Goal: Information Seeking & Learning: Check status

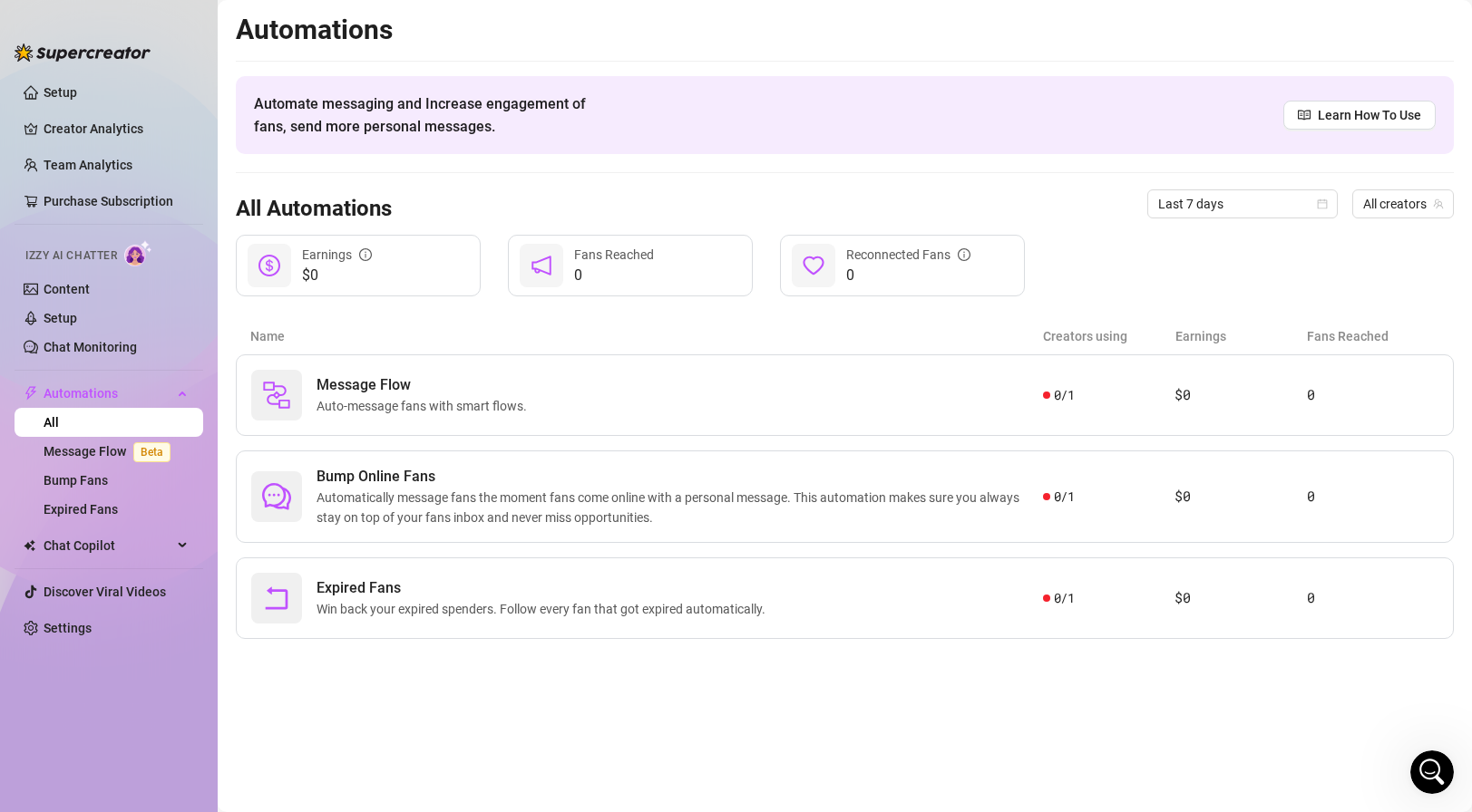
scroll to position [1726, 0]
click at [99, 117] on link "Creator Analytics" at bounding box center [116, 129] width 146 height 29
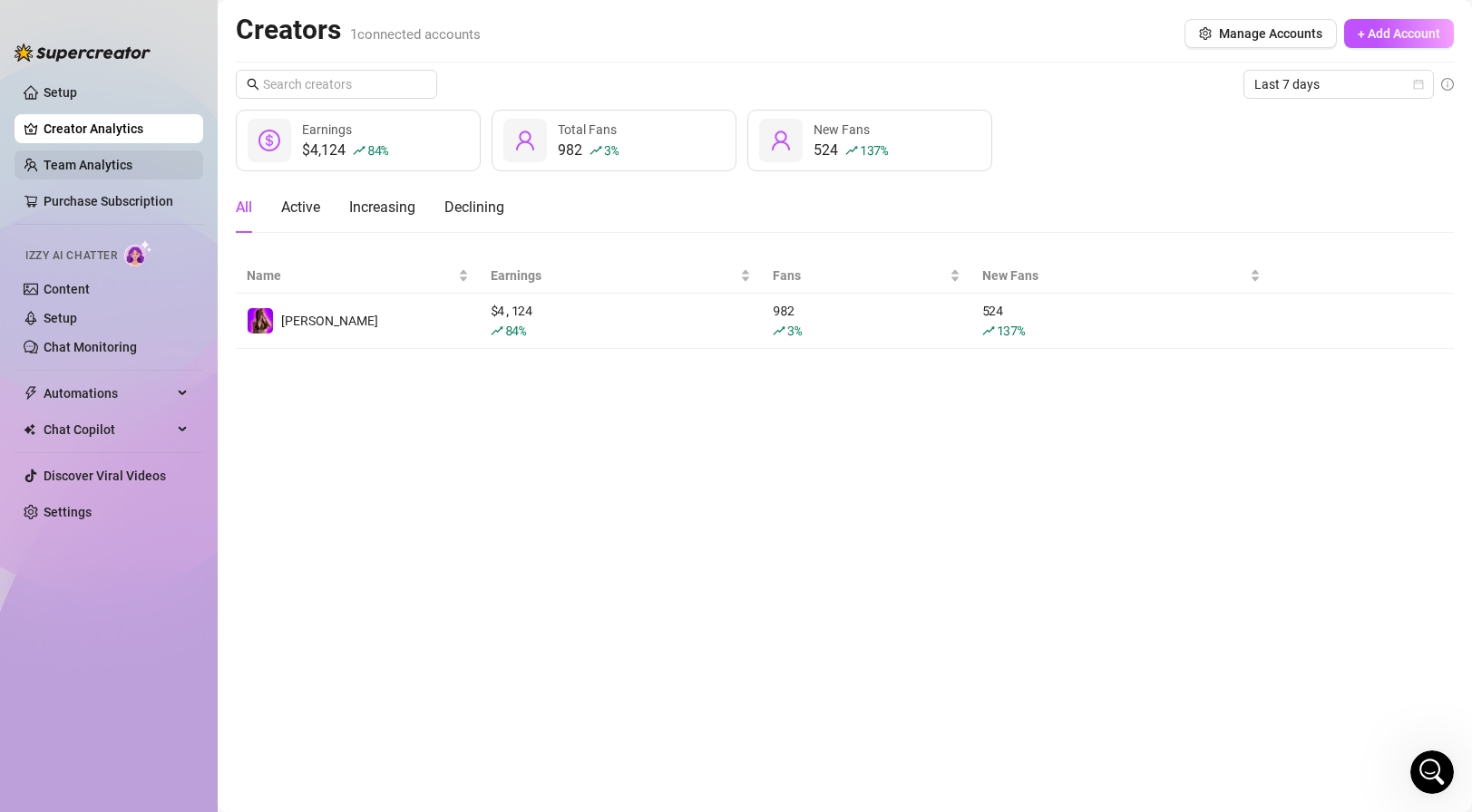
click at [132, 167] on link "Team Analytics" at bounding box center [88, 165] width 89 height 15
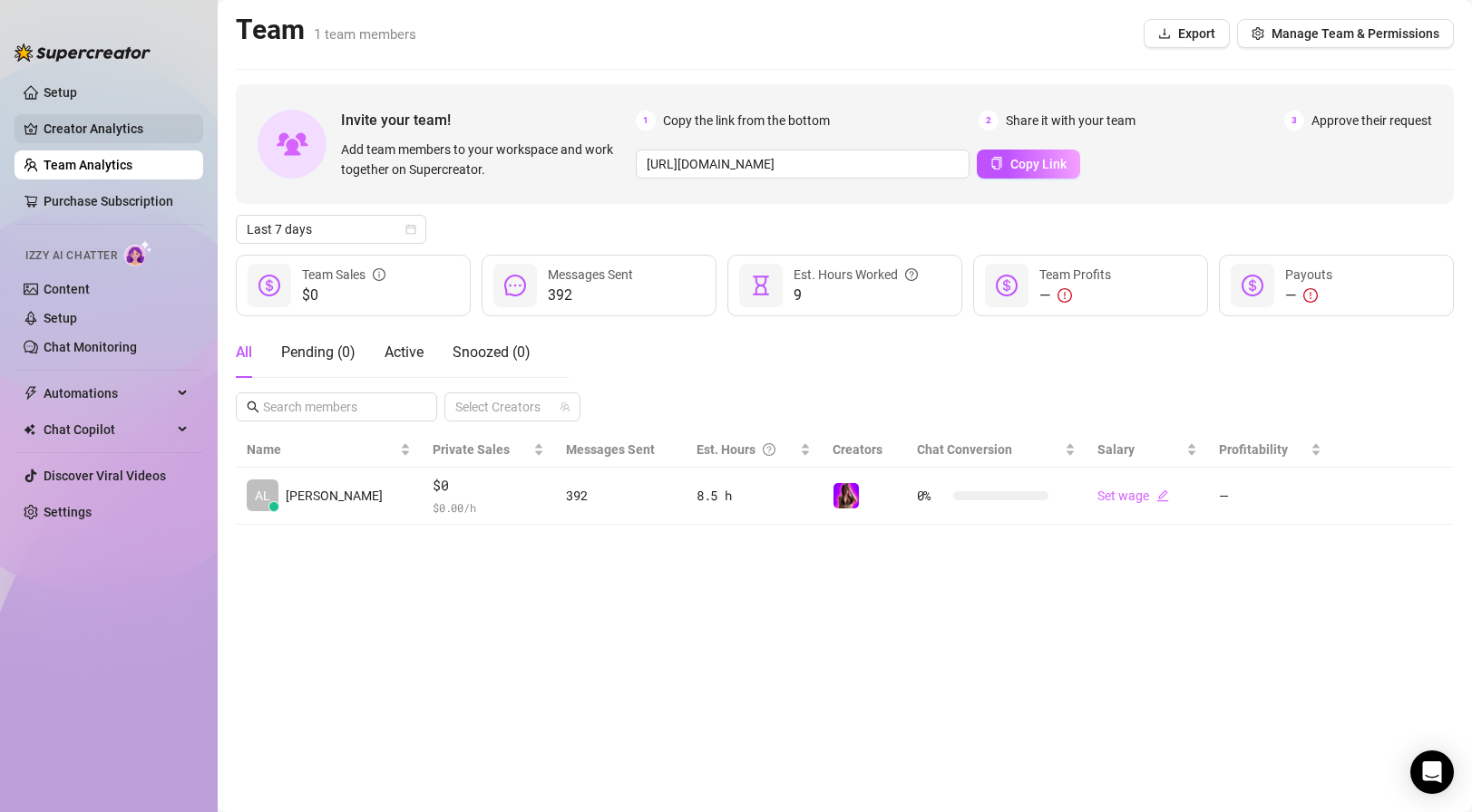
click at [150, 129] on link "Creator Analytics" at bounding box center [116, 129] width 146 height 29
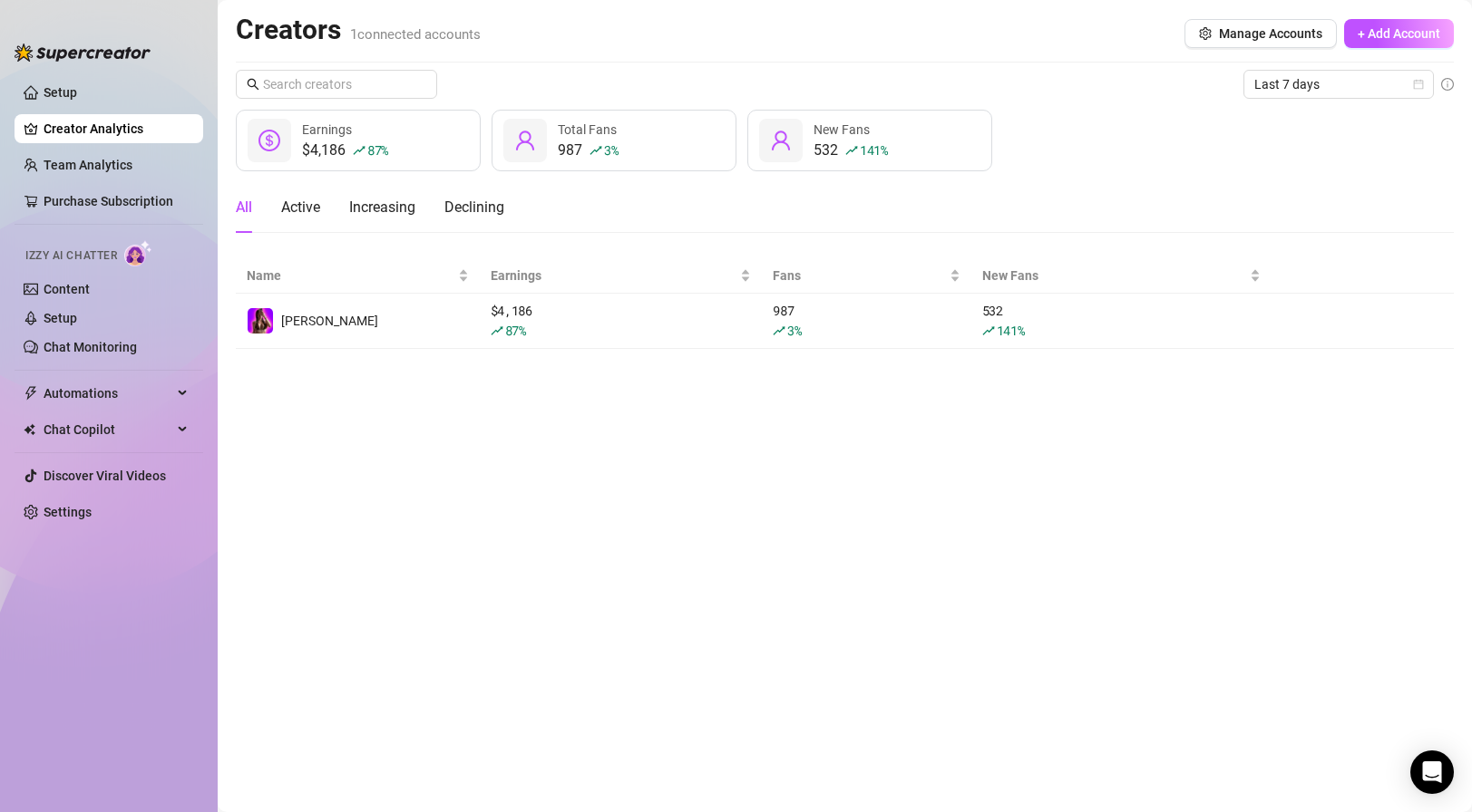
click at [813, 140] on div "532 141 %" at bounding box center [850, 150] width 75 height 21
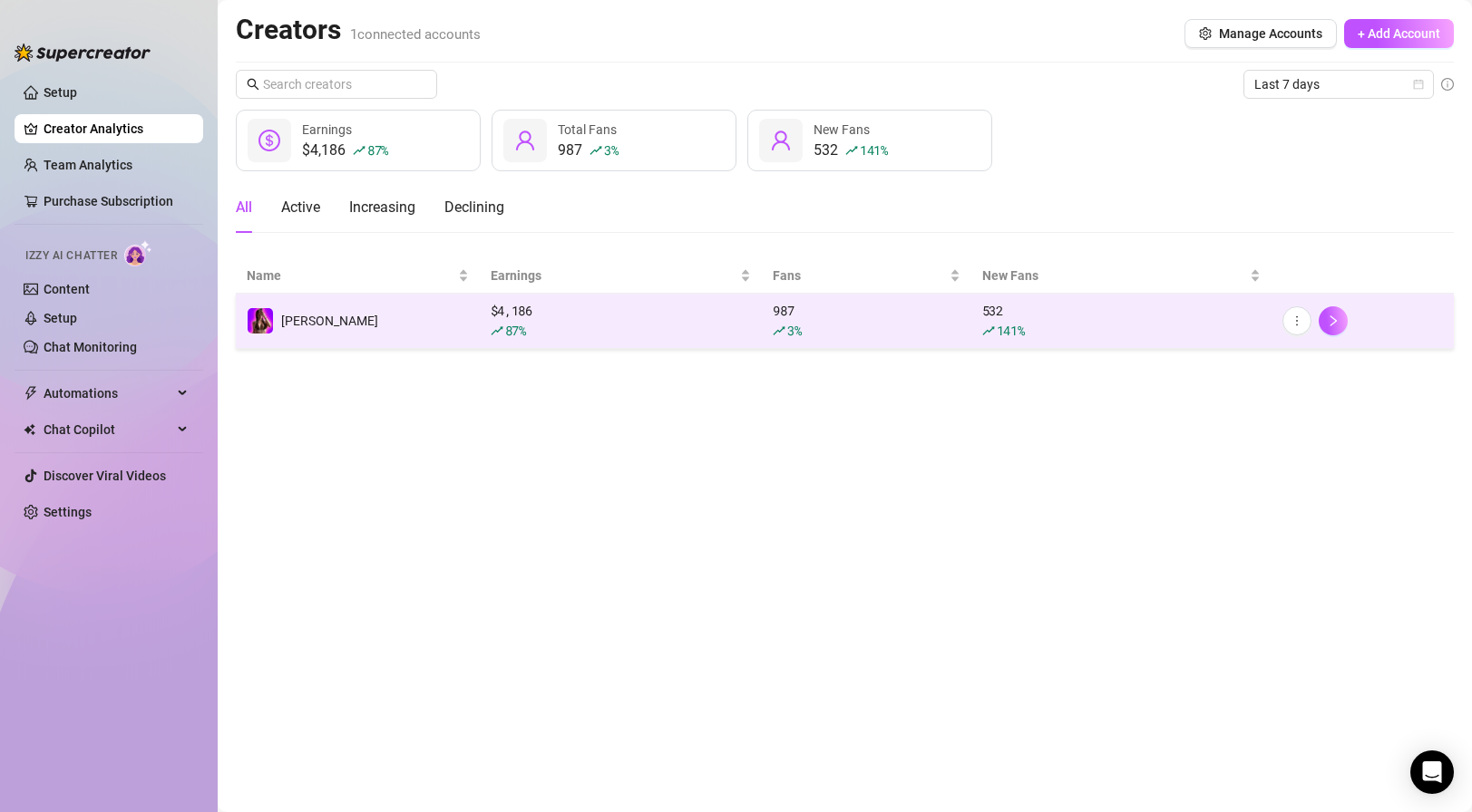
click at [342, 317] on td "[PERSON_NAME]" at bounding box center [357, 321] width 244 height 55
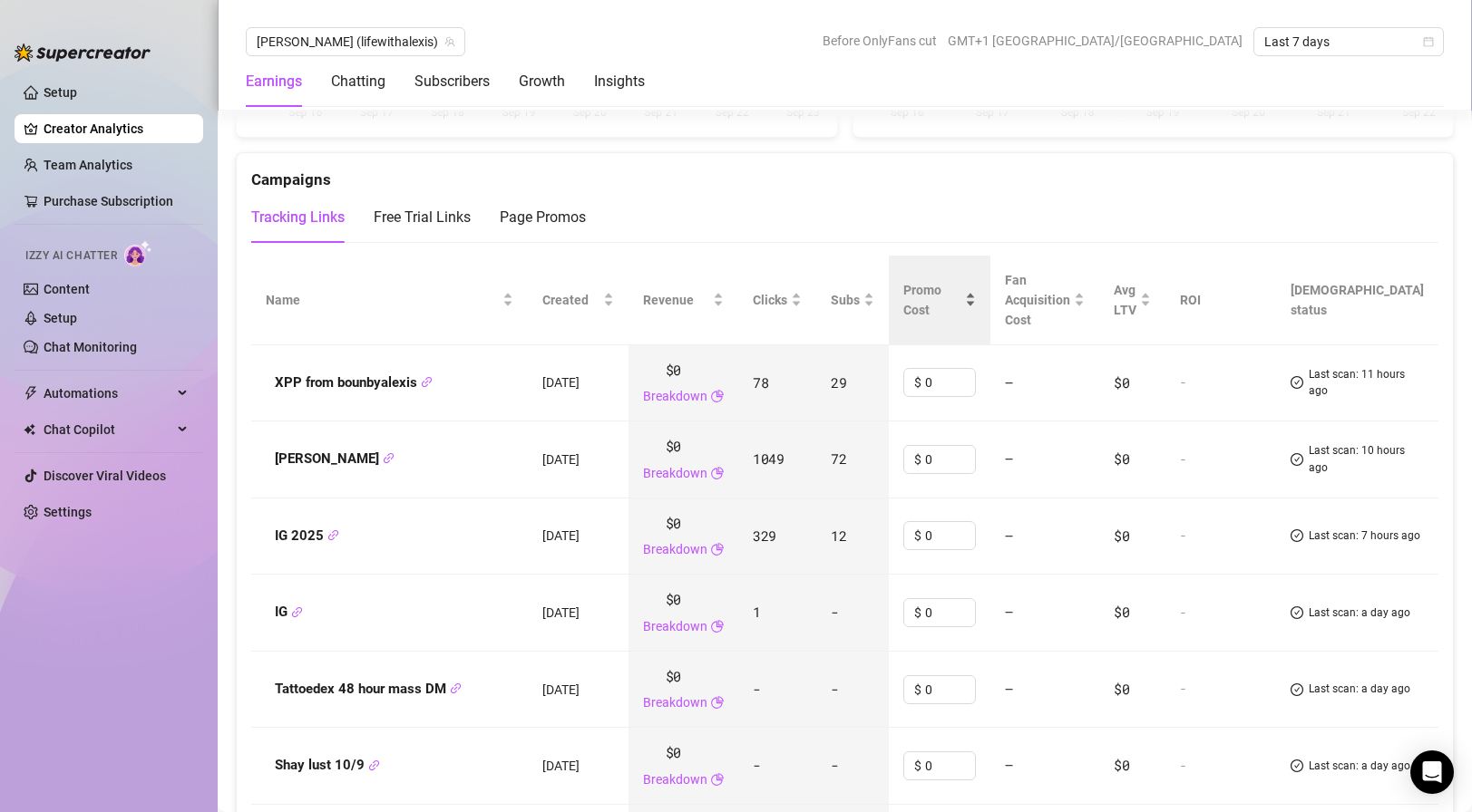
scroll to position [2049, 0]
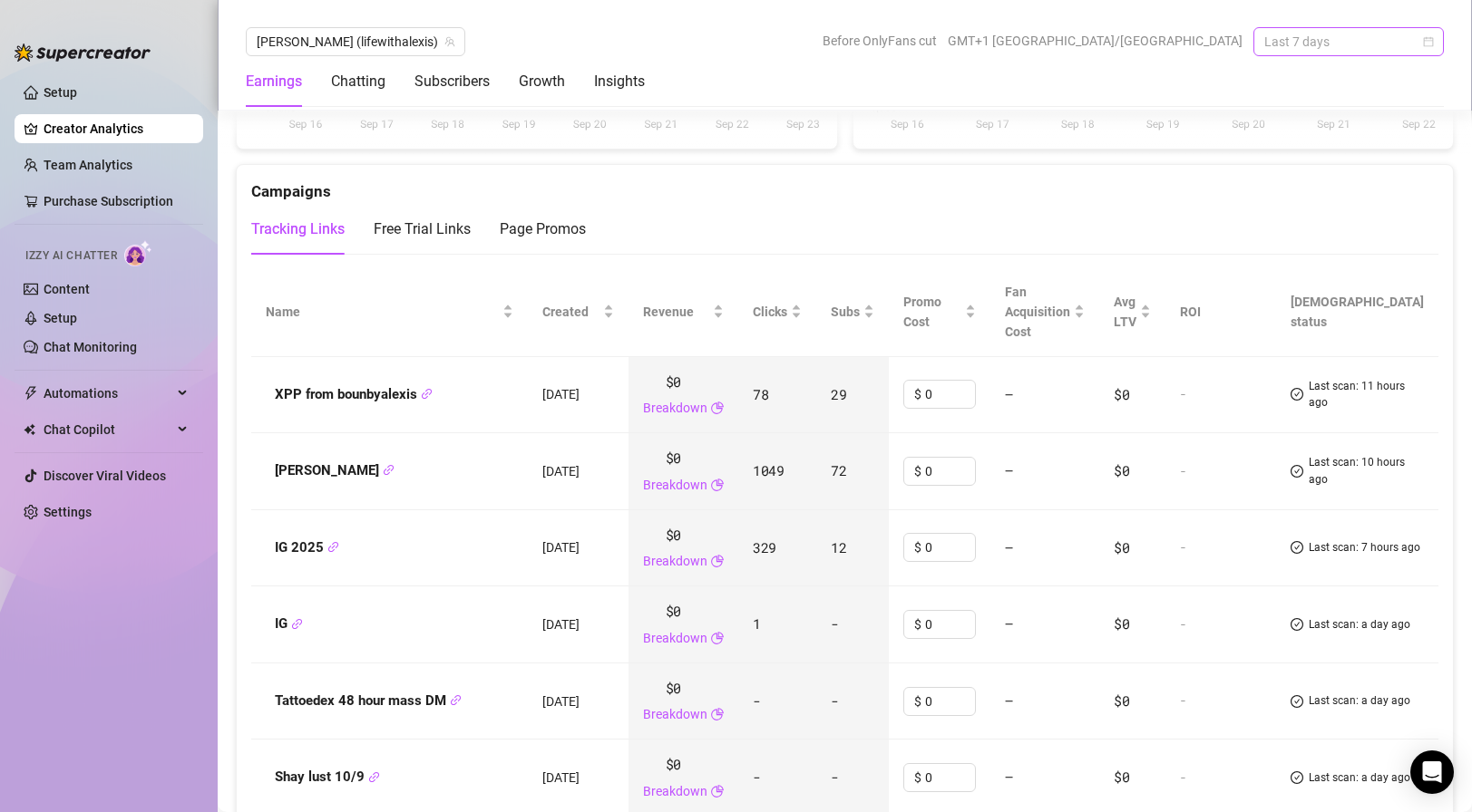
click at [1334, 33] on span "Last 7 days" at bounding box center [1349, 42] width 169 height 27
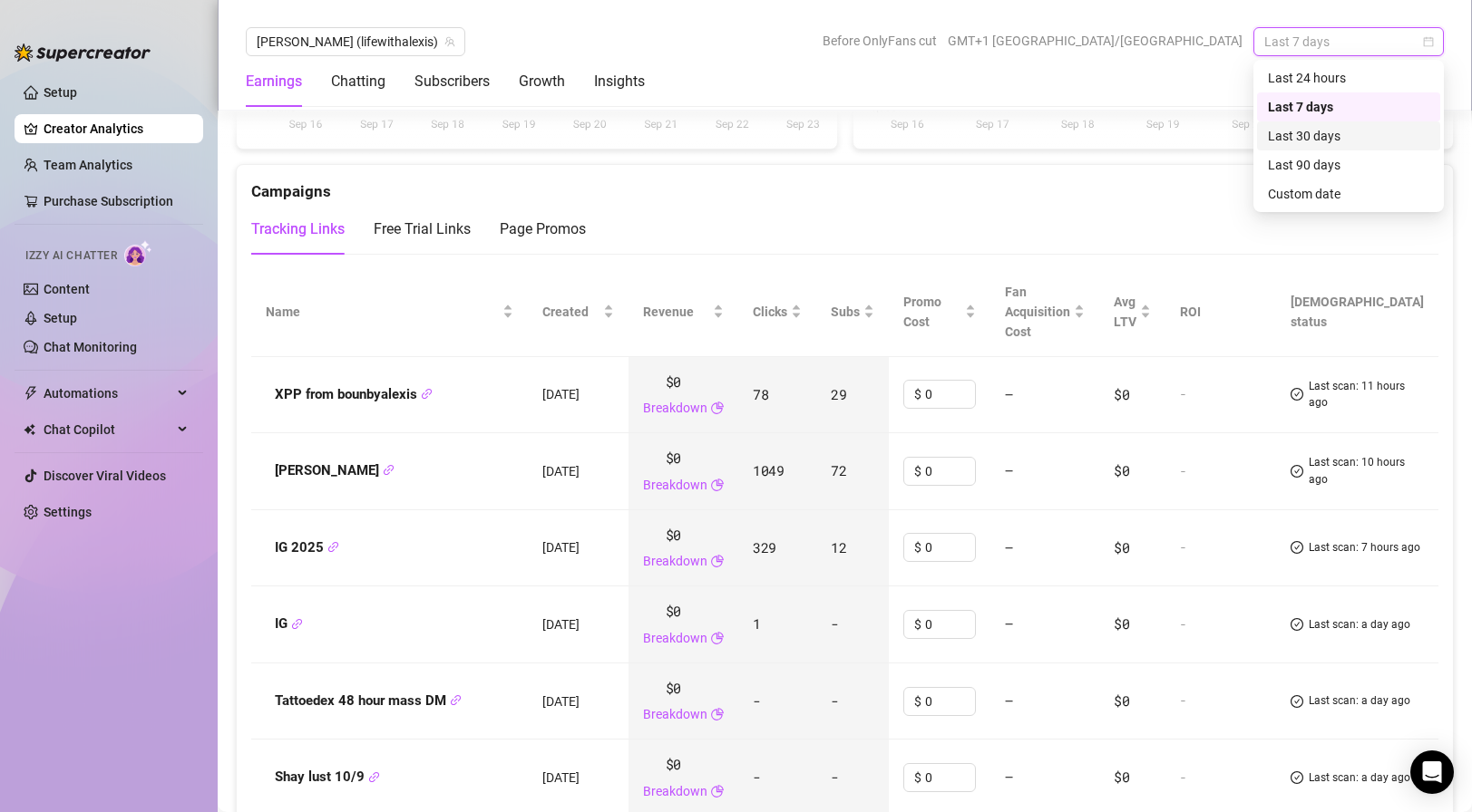
click at [1332, 141] on div "Last 30 days" at bounding box center [1349, 136] width 161 height 20
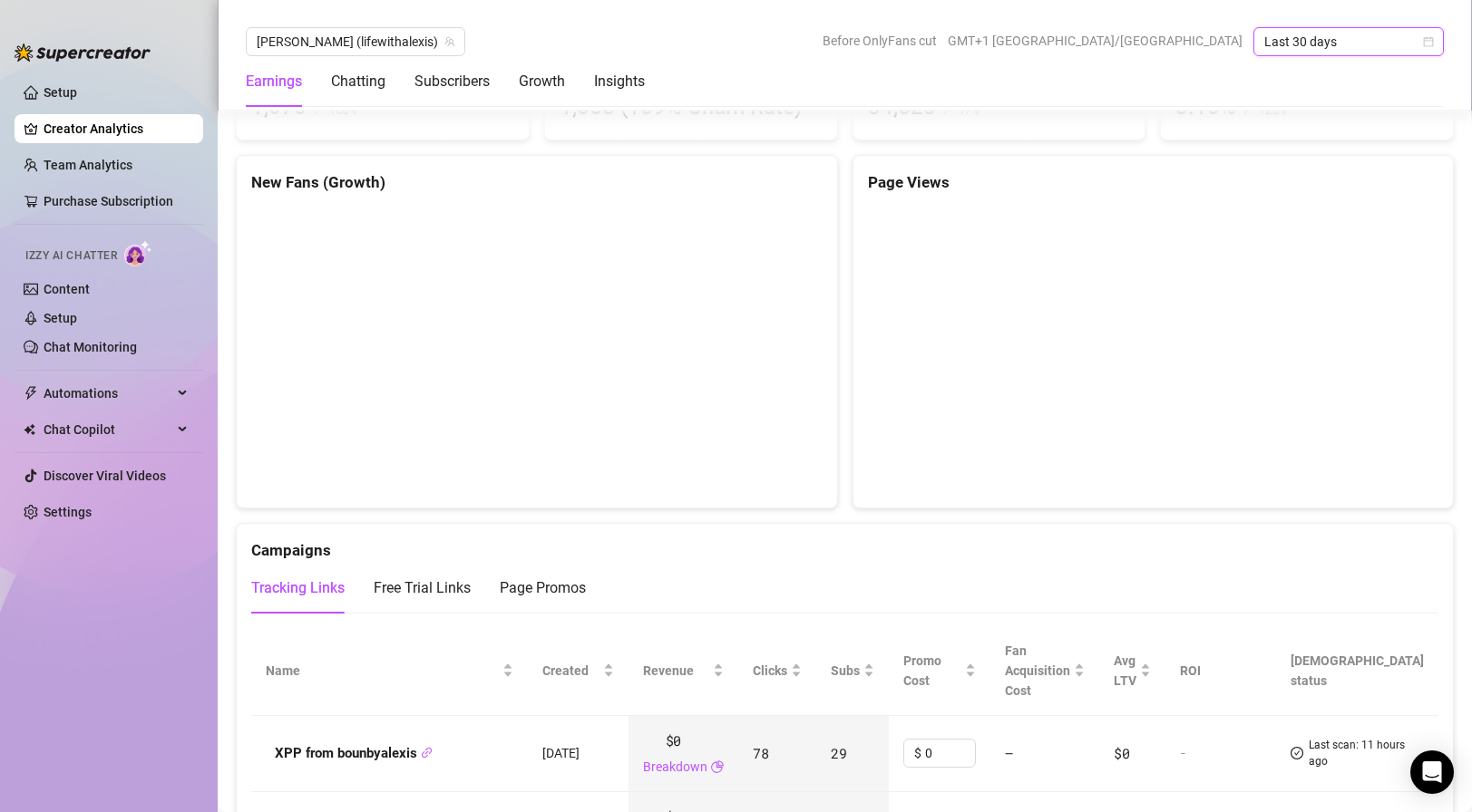
scroll to position [1689, 0]
click at [77, 93] on link "Setup" at bounding box center [60, 92] width 34 height 15
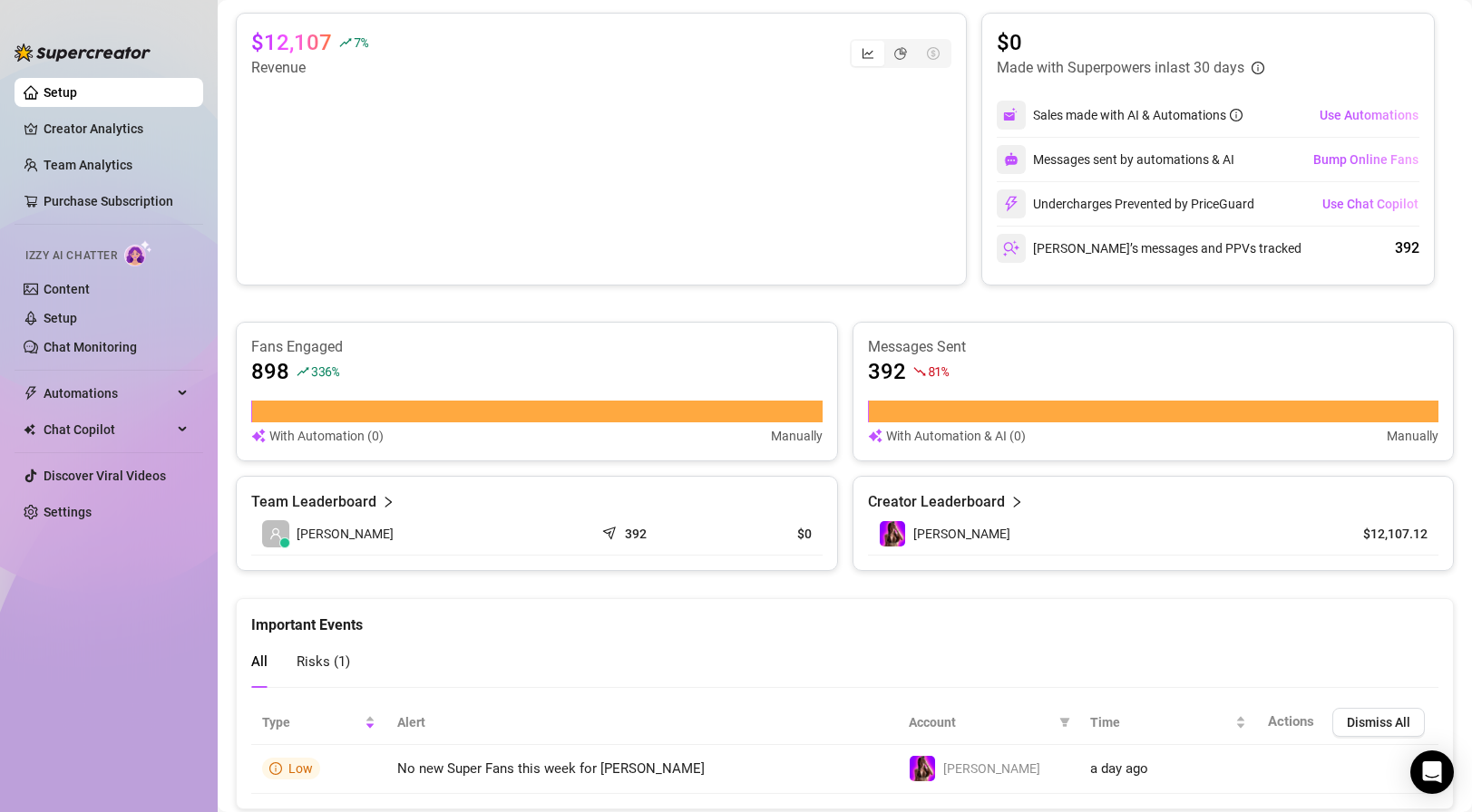
scroll to position [305, 0]
